Goal: Transaction & Acquisition: Purchase product/service

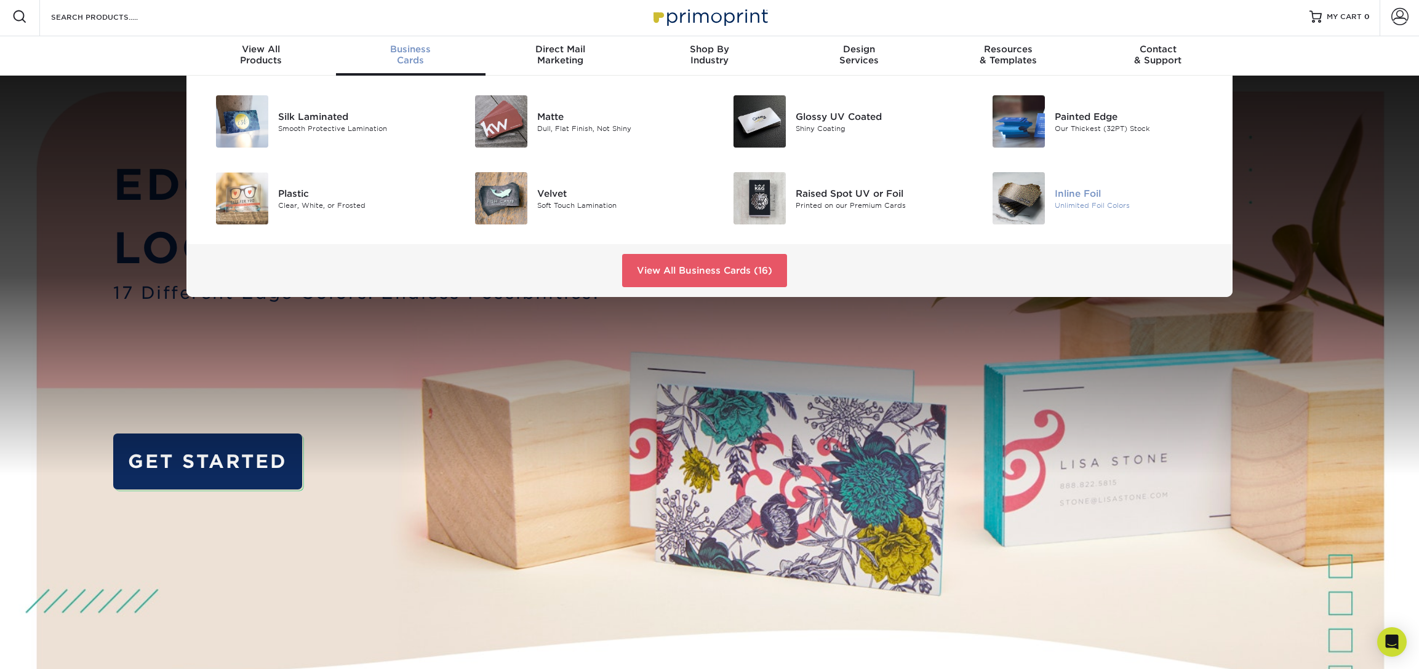
scroll to position [1, 1]
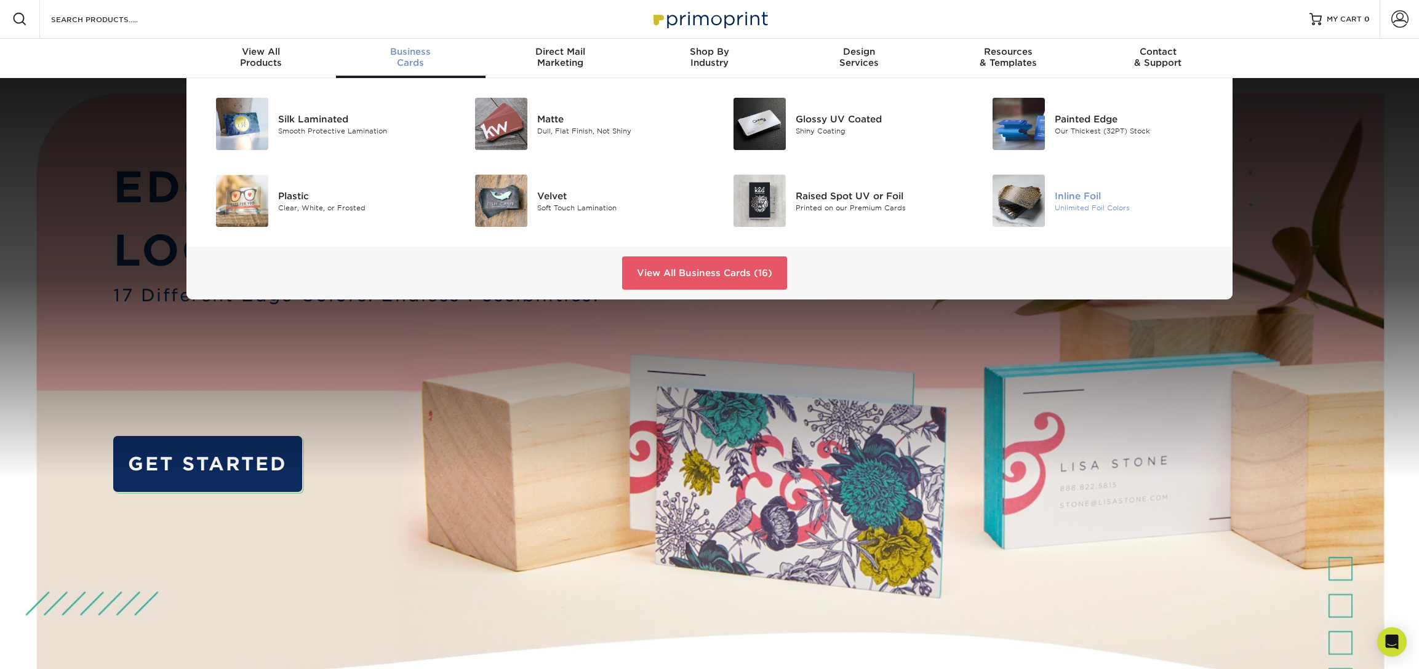
click at [1030, 207] on img at bounding box center [1018, 201] width 52 height 52
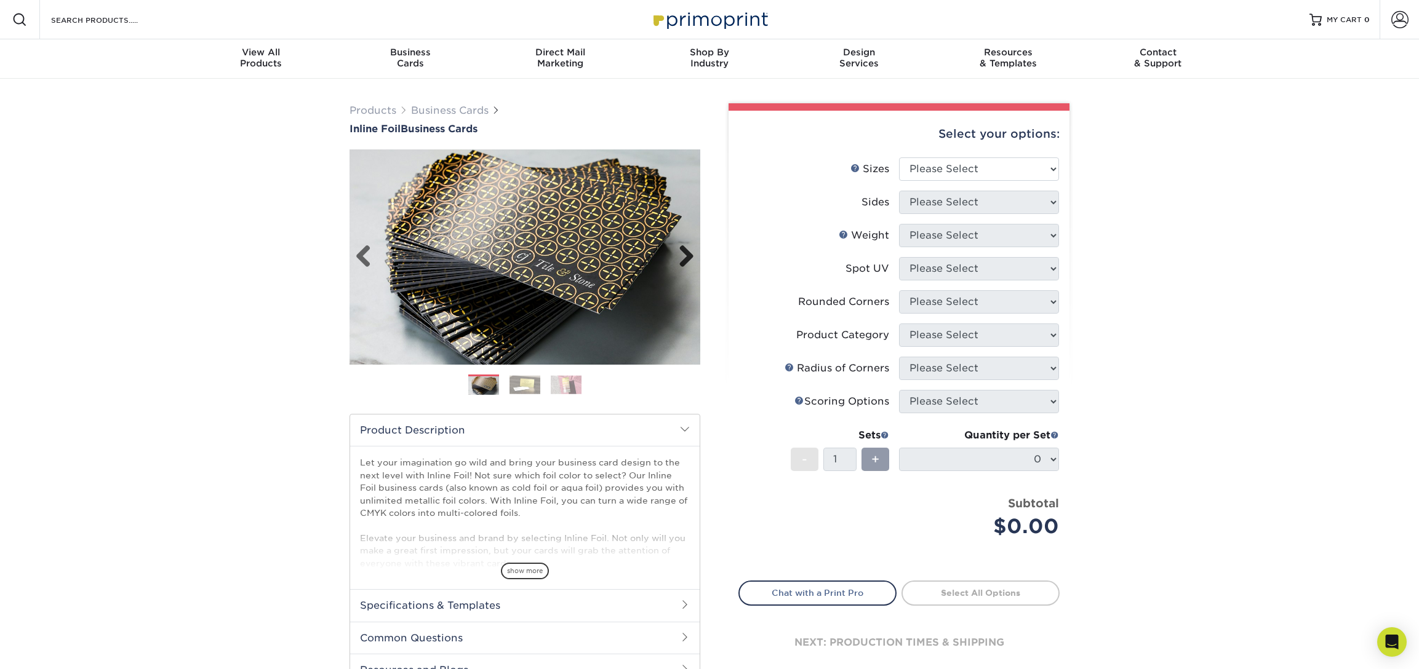
click at [687, 261] on link "Next" at bounding box center [681, 257] width 25 height 25
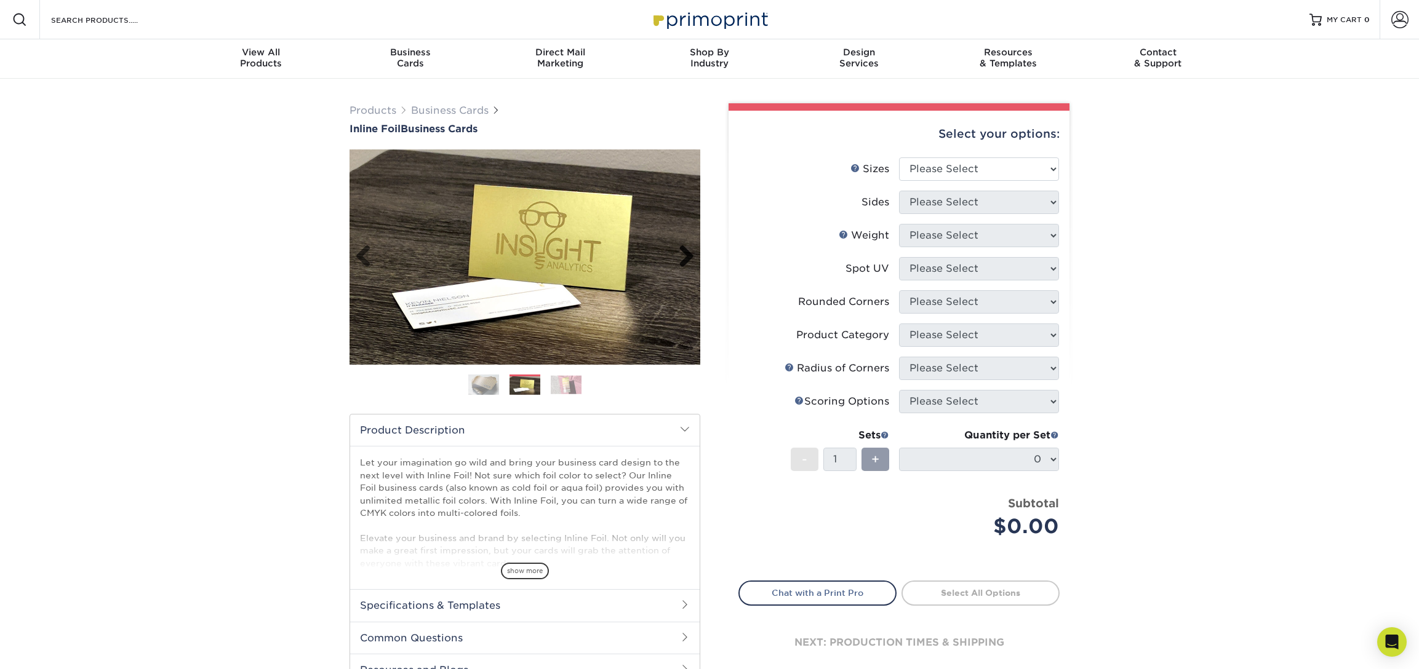
click at [686, 261] on link "Next" at bounding box center [681, 257] width 25 height 25
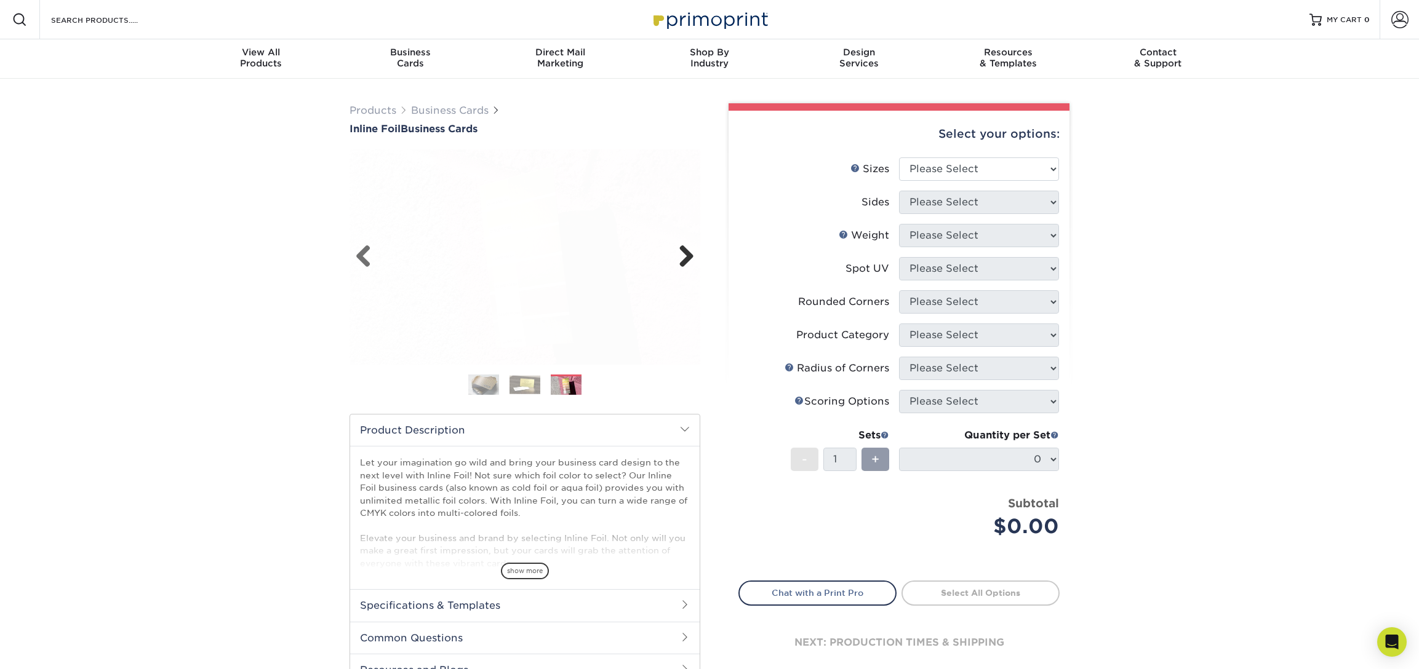
scroll to position [3, 0]
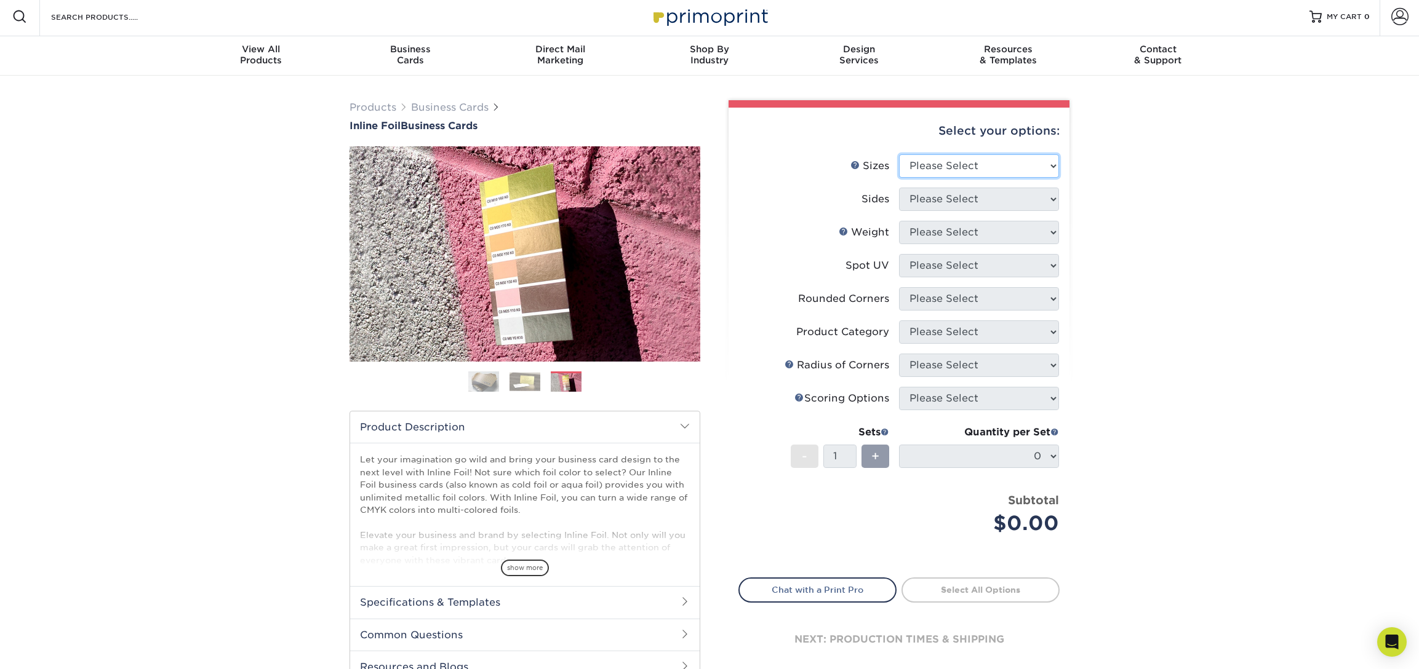
select select "2.00x3.50"
select select "34527644-b4fd-4ffb-9092-1318eefcd9d9"
select select "16PT"
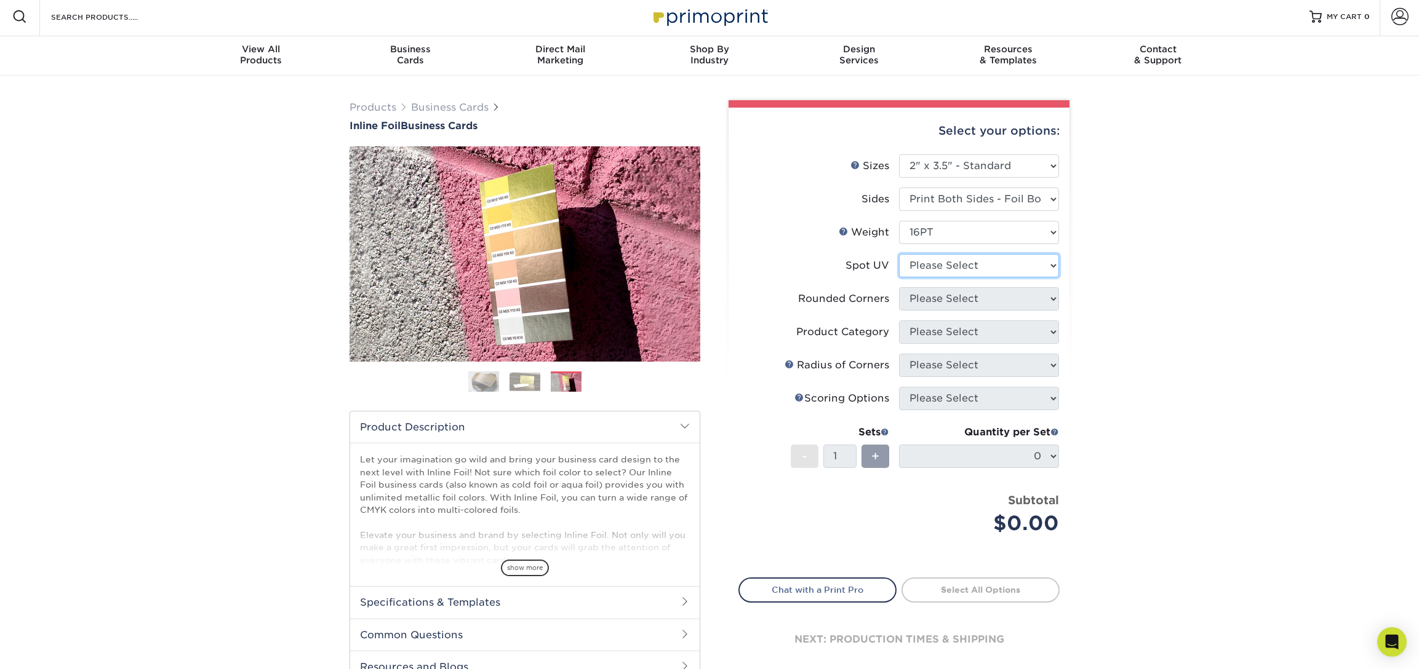
select select "0"
select select "7672df9e-0e0a-464d-8e1f-920c575e4da3"
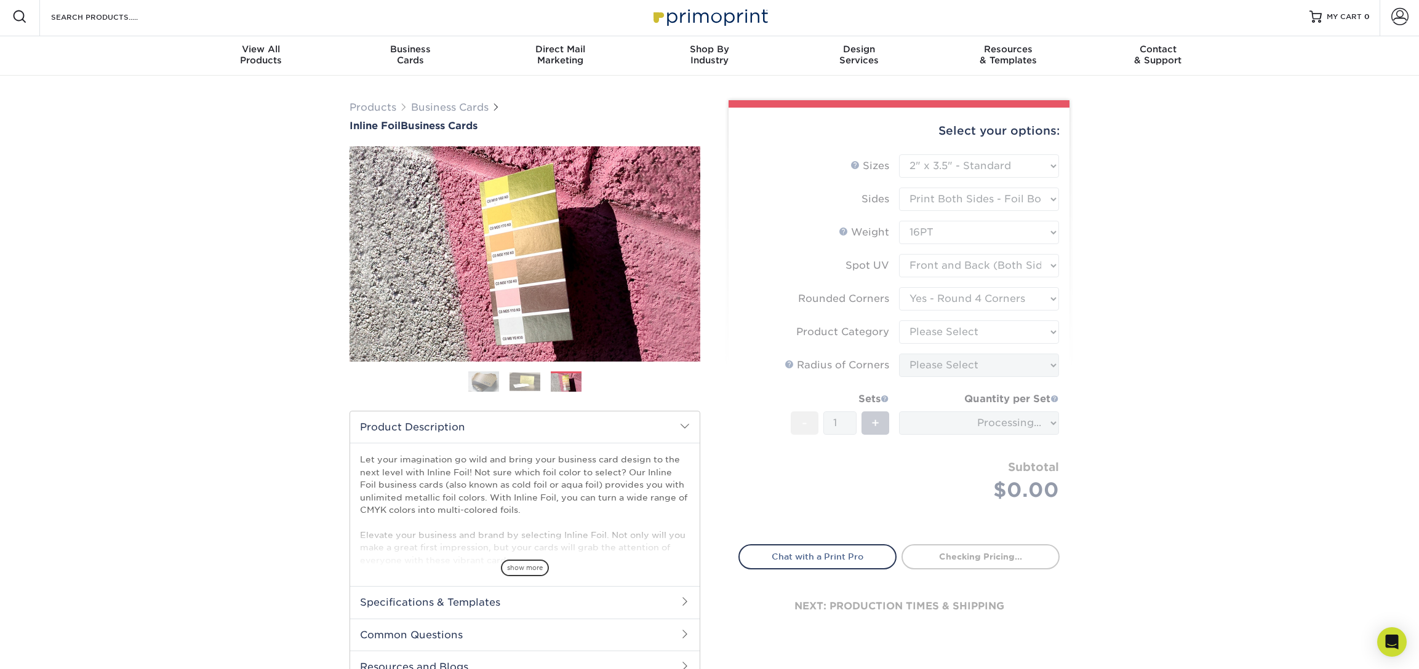
click at [958, 333] on form "Sizes Help Sizes Please Select 1.5" x 3.5" - Mini 1.75" x 3.5" - Mini 2" x 2" -…" at bounding box center [898, 342] width 321 height 376
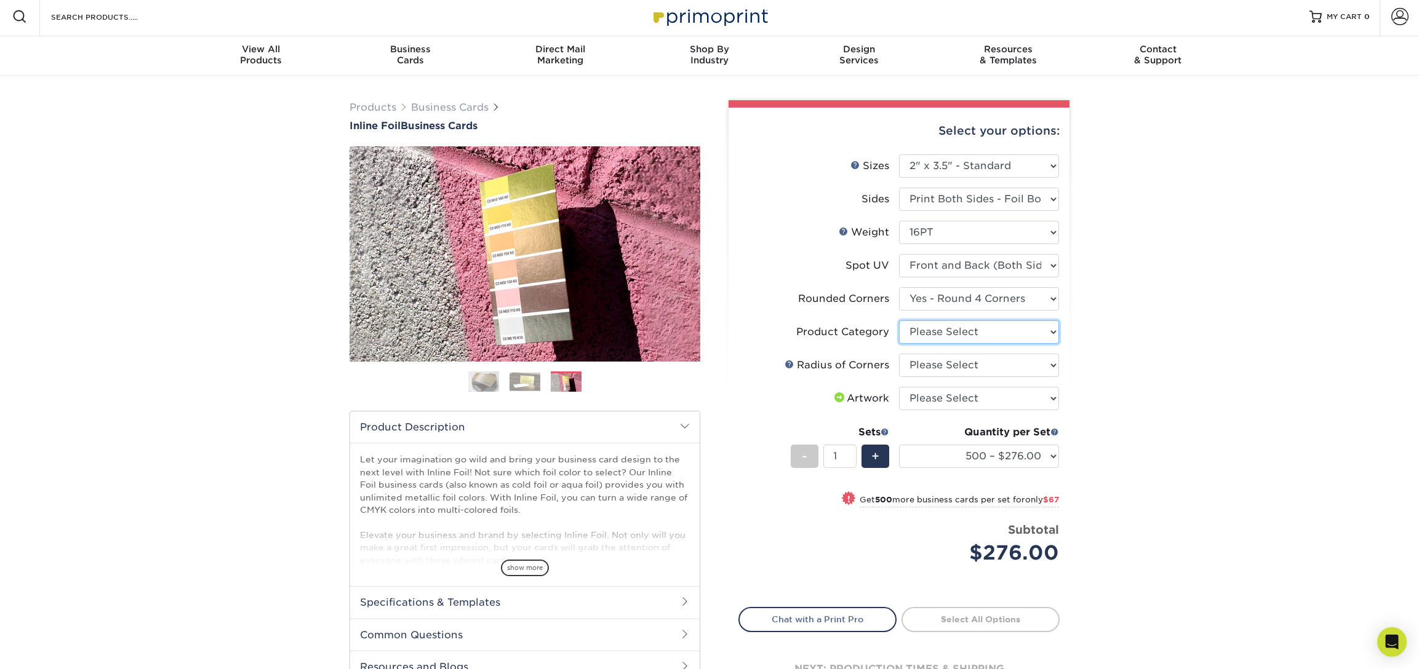
select select "3b5148f1-0588-4f88-a218-97bcfdce65c1"
select select "479fbfe7-6a0c-4895-8c9a-81739b7486c9"
select select "upload"
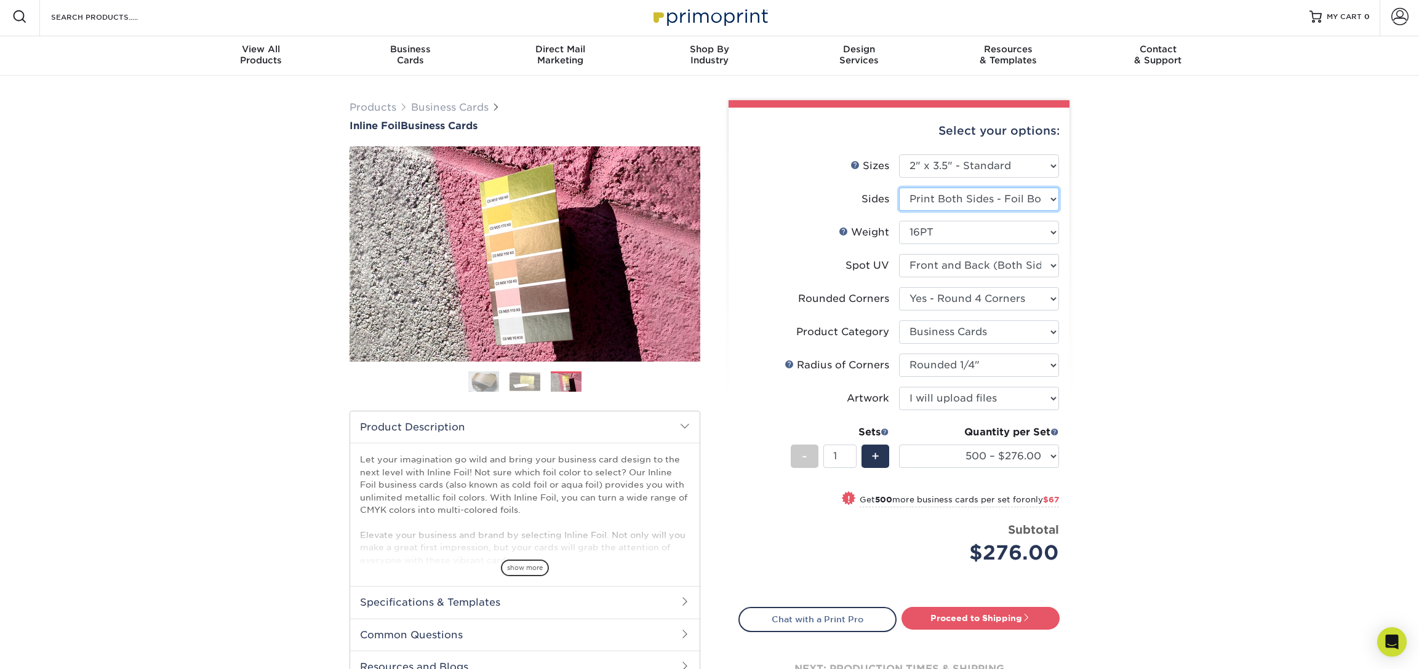
select select "2ba18f74-0f96-487e-8b6e-985b404b3305"
select select "-1"
select select
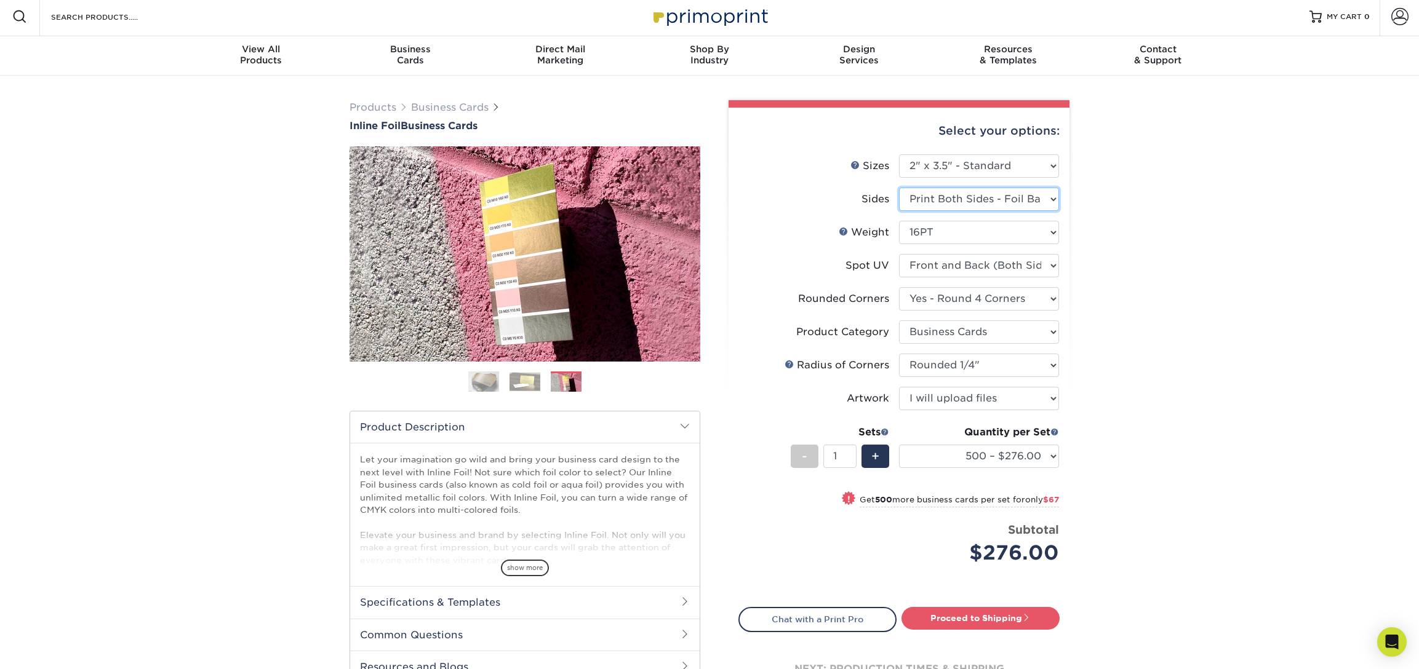
select select "-1"
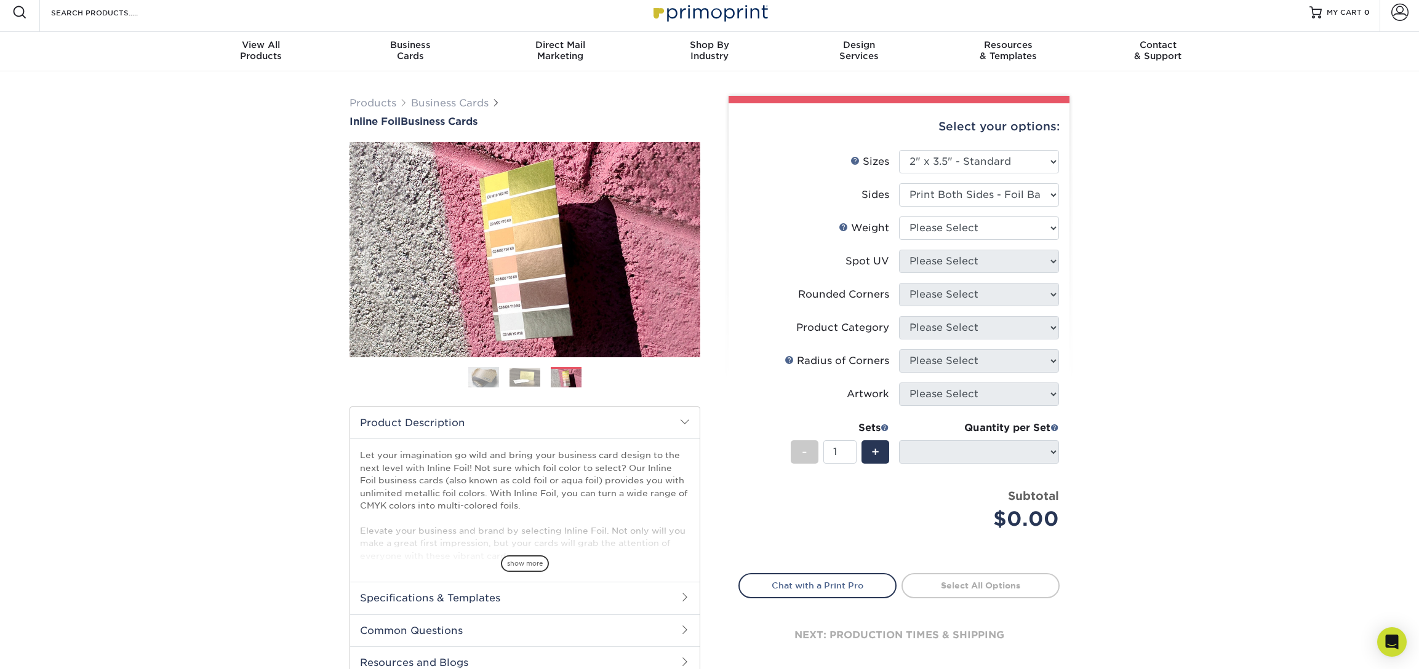
scroll to position [6, 0]
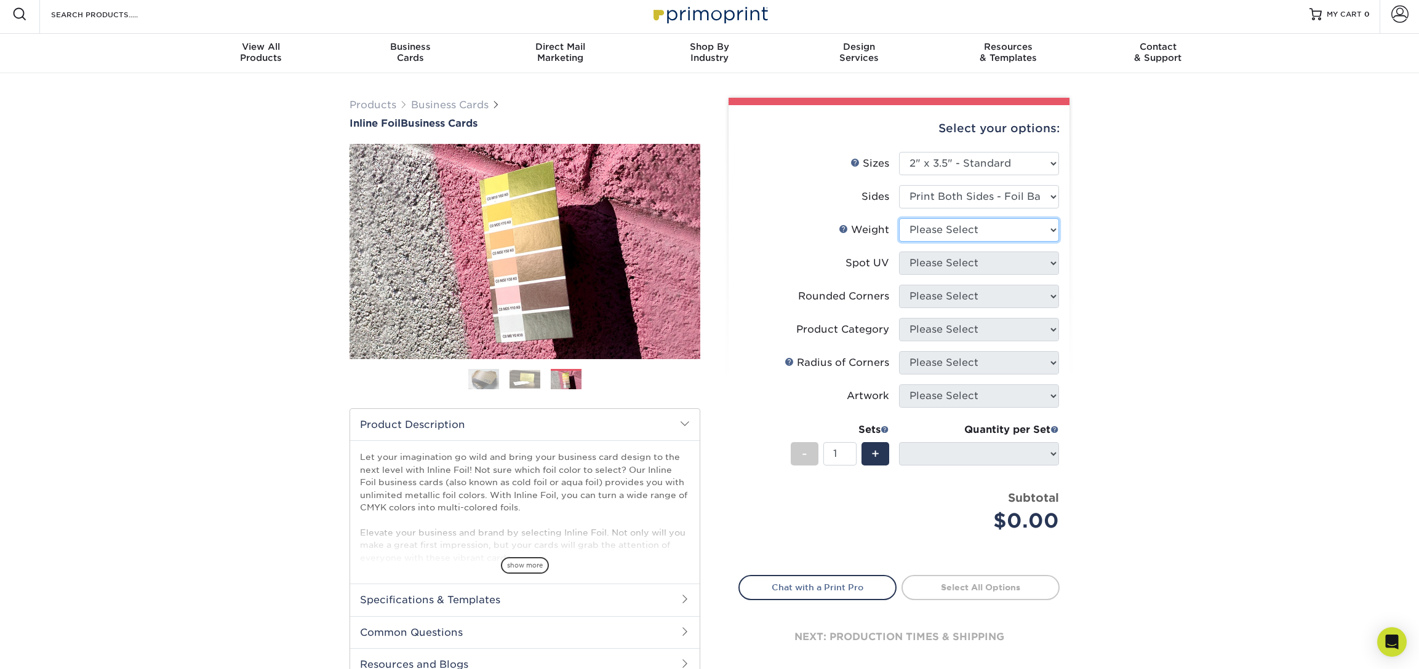
select select "16PT"
select select
select select "0"
select select
select select "76a3b848-63b4-4449-aad1-d9e81d5a60f5"
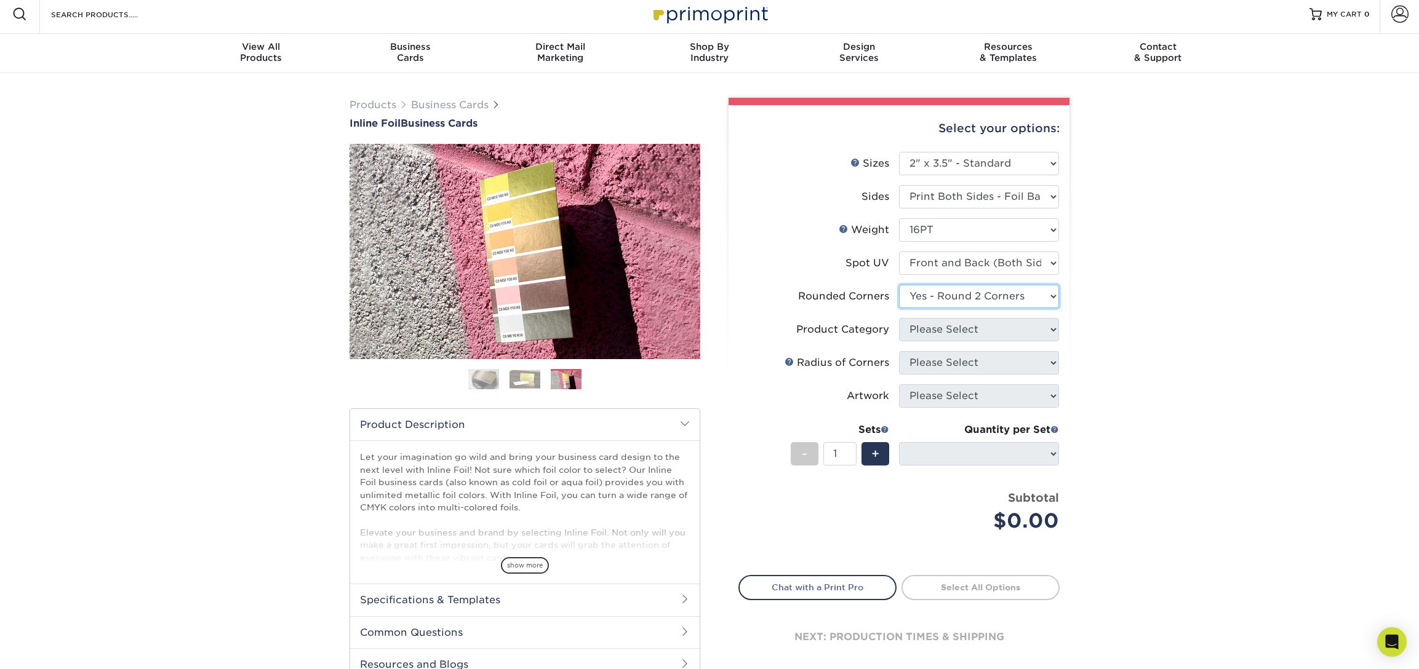
select select "-1"
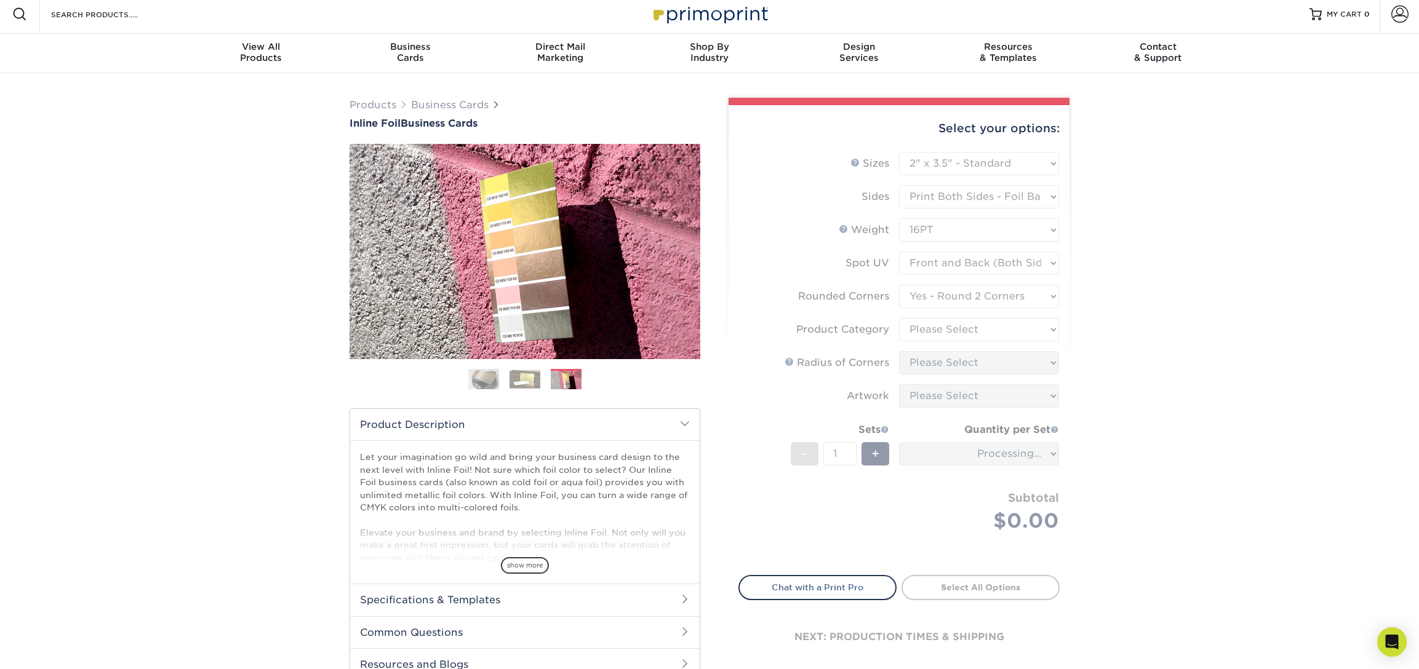
click at [964, 298] on form "Sizes Help Sizes Please Select 1.5" x 3.5" - Mini 1.75" x 3.5" - Mini 2" x 2" -…" at bounding box center [898, 356] width 321 height 409
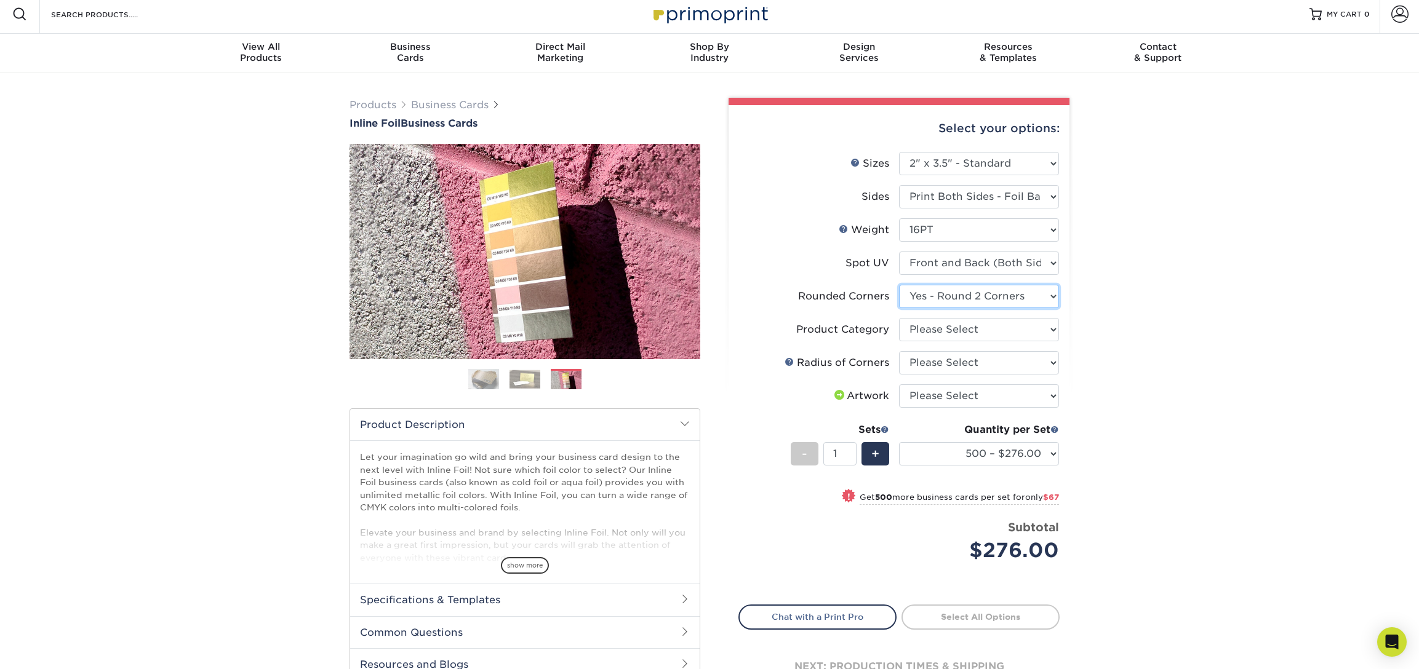
select select "7672df9e-0e0a-464d-8e1f-920c575e4da3"
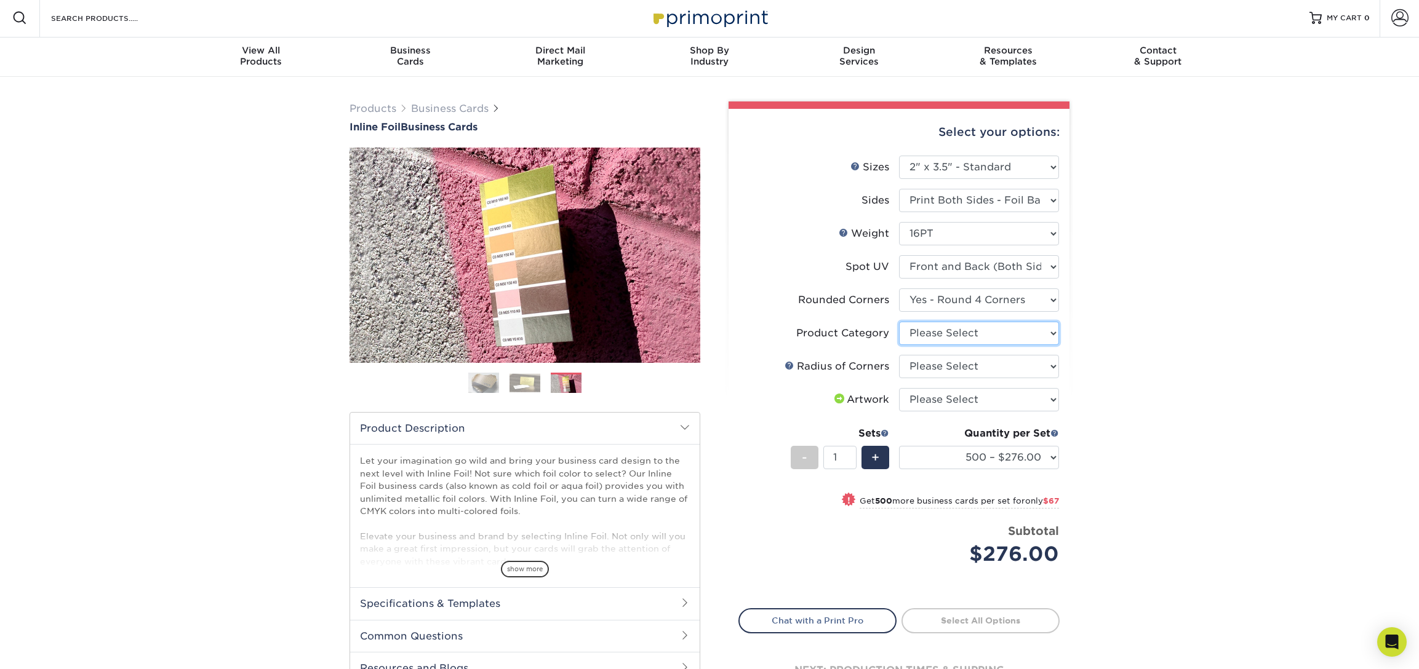
scroll to position [1, 0]
select select "3b5148f1-0588-4f88-a218-97bcfdce65c1"
select select "589680c7-ee9a-431b-9d12-d7aeb1386a97"
select select "upload"
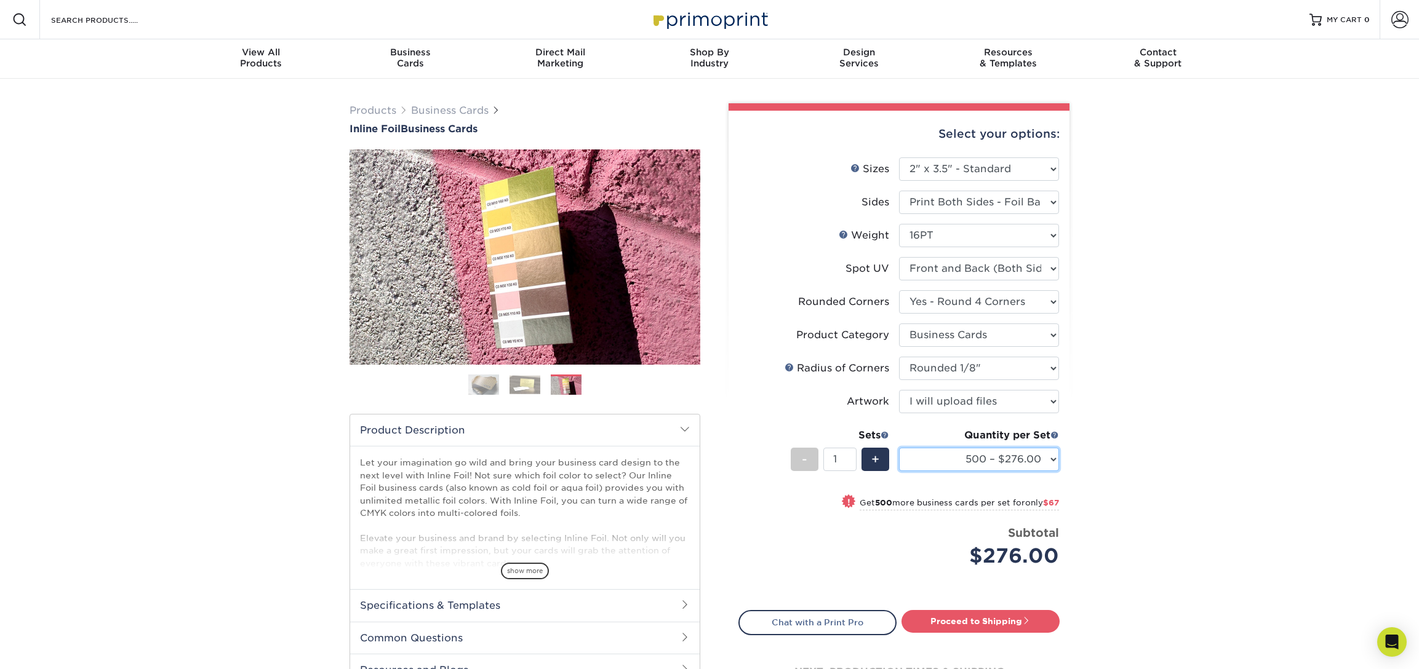
scroll to position [0, 0]
click at [987, 624] on link "Proceed to Shipping" at bounding box center [980, 621] width 158 height 22
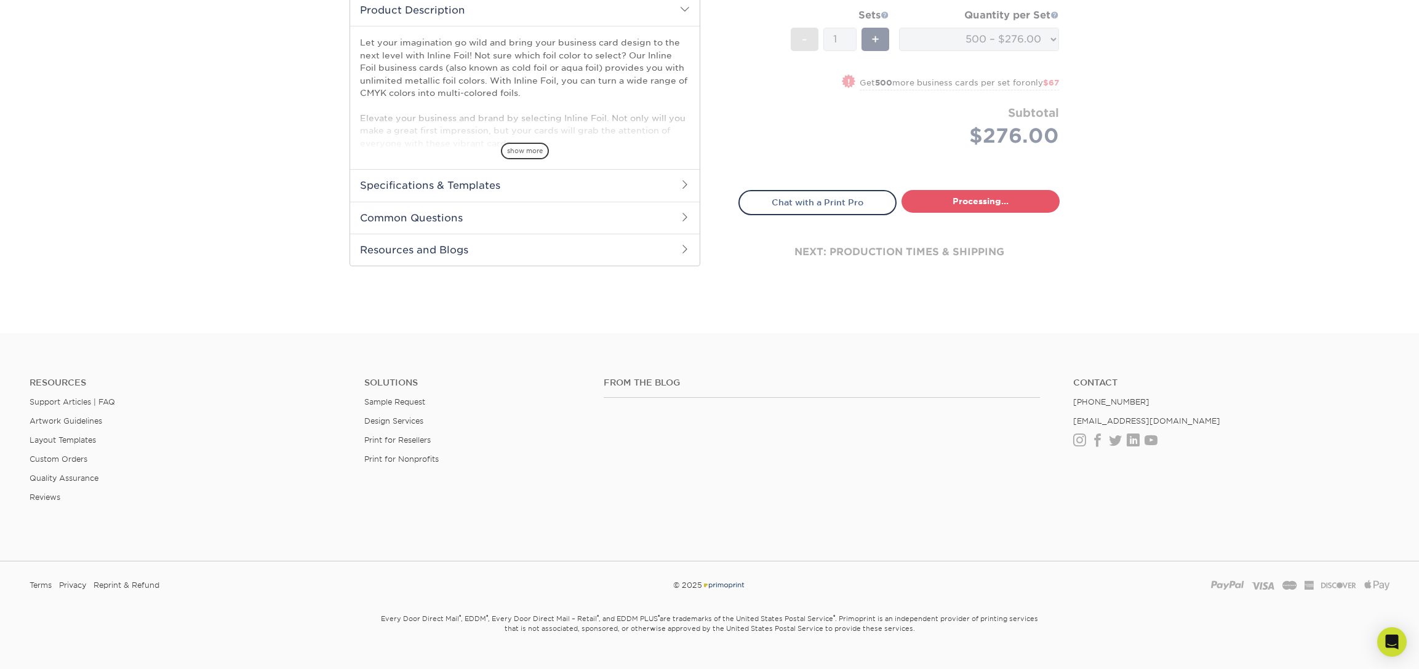
select select "c95bd0ea-c31b-499e-8349-4fc8643d69bd"
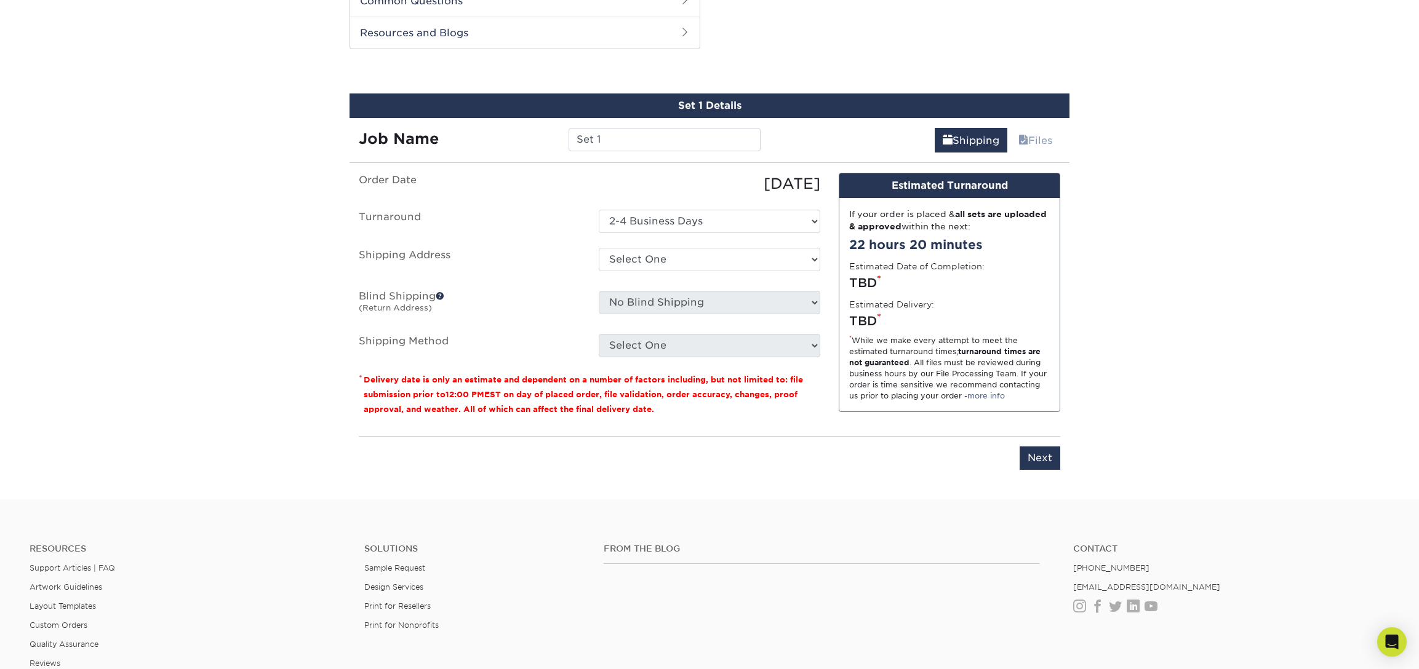
scroll to position [643, 0]
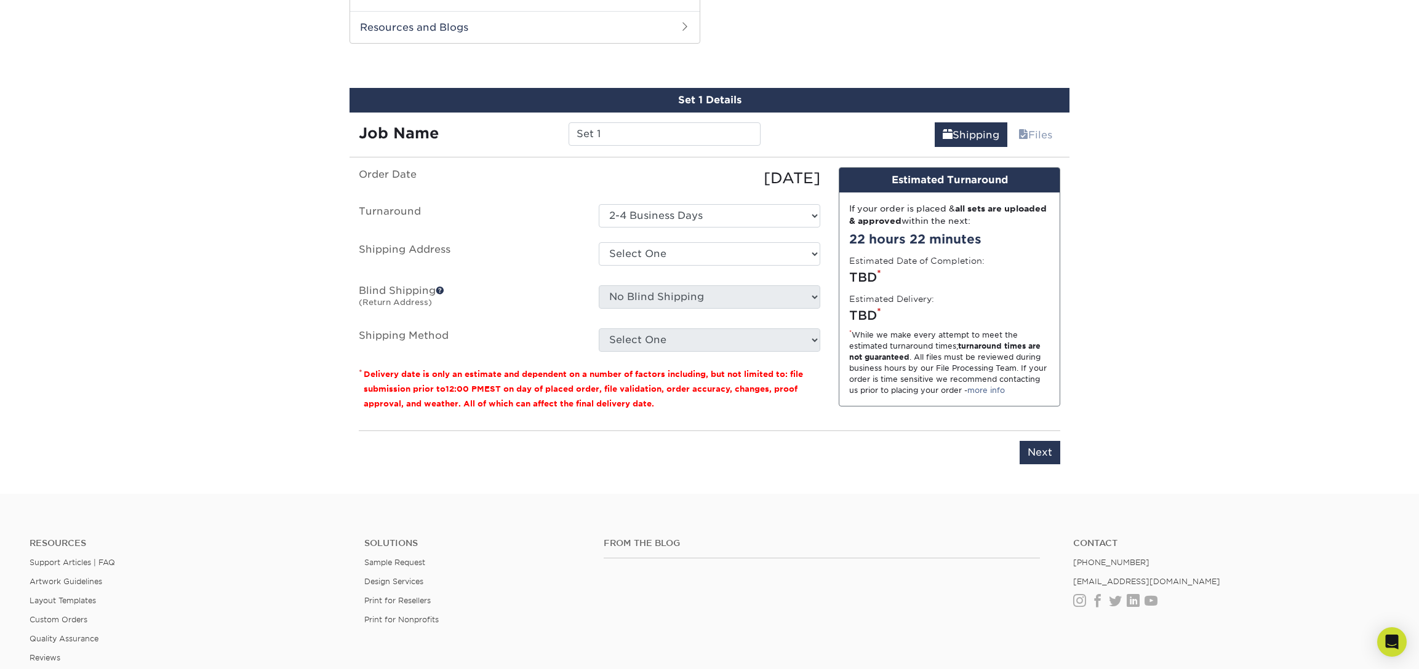
click at [747, 266] on div "Select One + Add New Address - Login" at bounding box center [709, 256] width 240 height 28
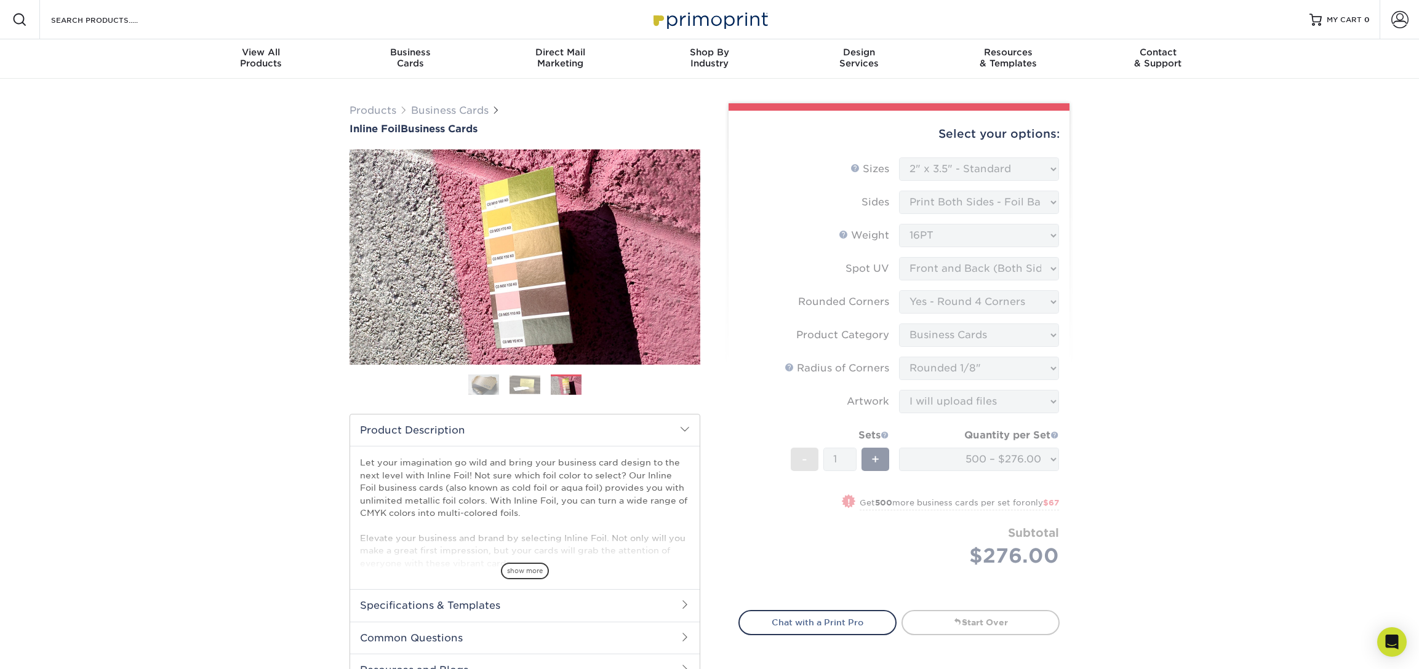
scroll to position [0, 0]
